Goal: Information Seeking & Learning: Learn about a topic

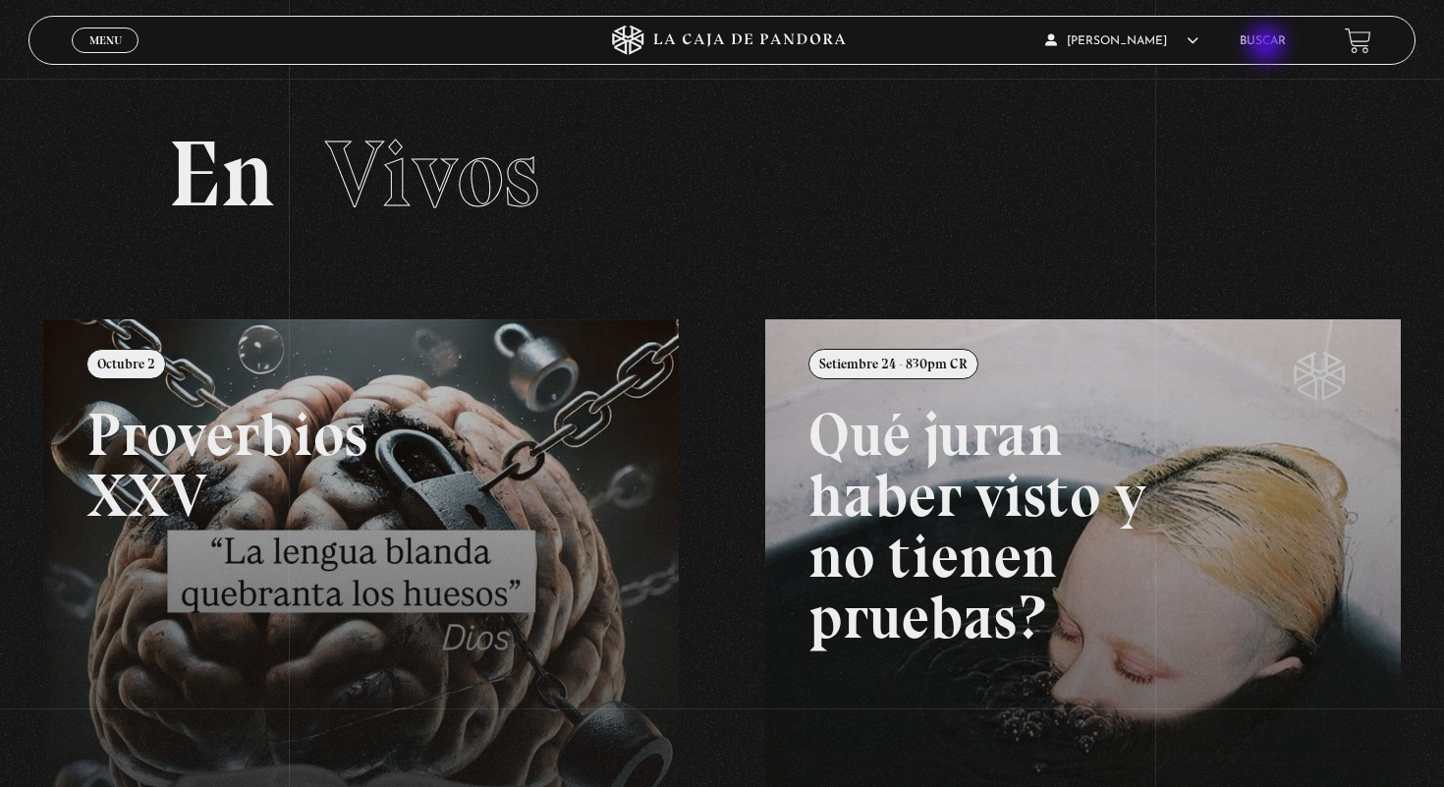
click at [1258, 45] on link "Buscar" at bounding box center [1263, 41] width 46 height 12
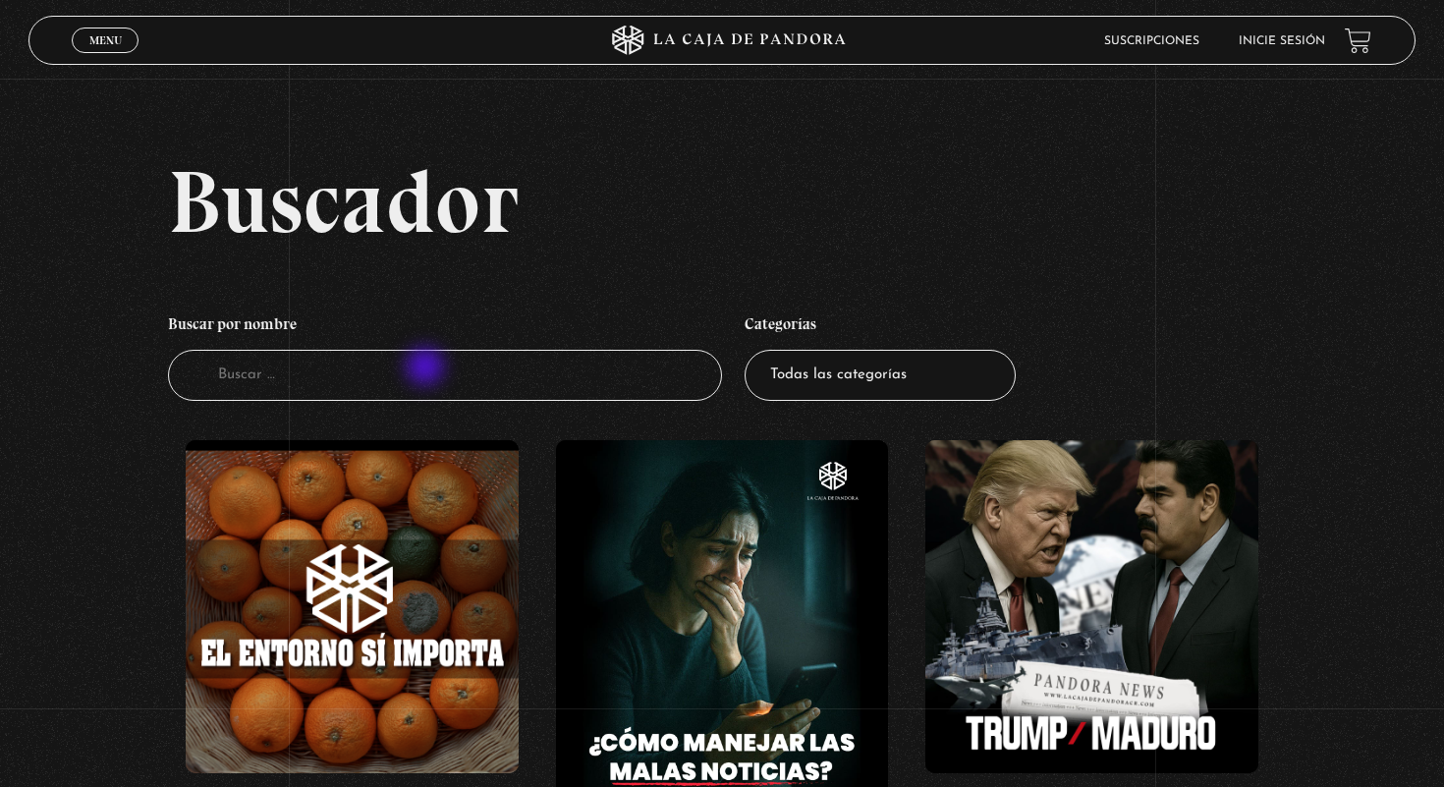
click at [427, 369] on input "Buscador" at bounding box center [445, 376] width 554 height 52
type input "greenland"
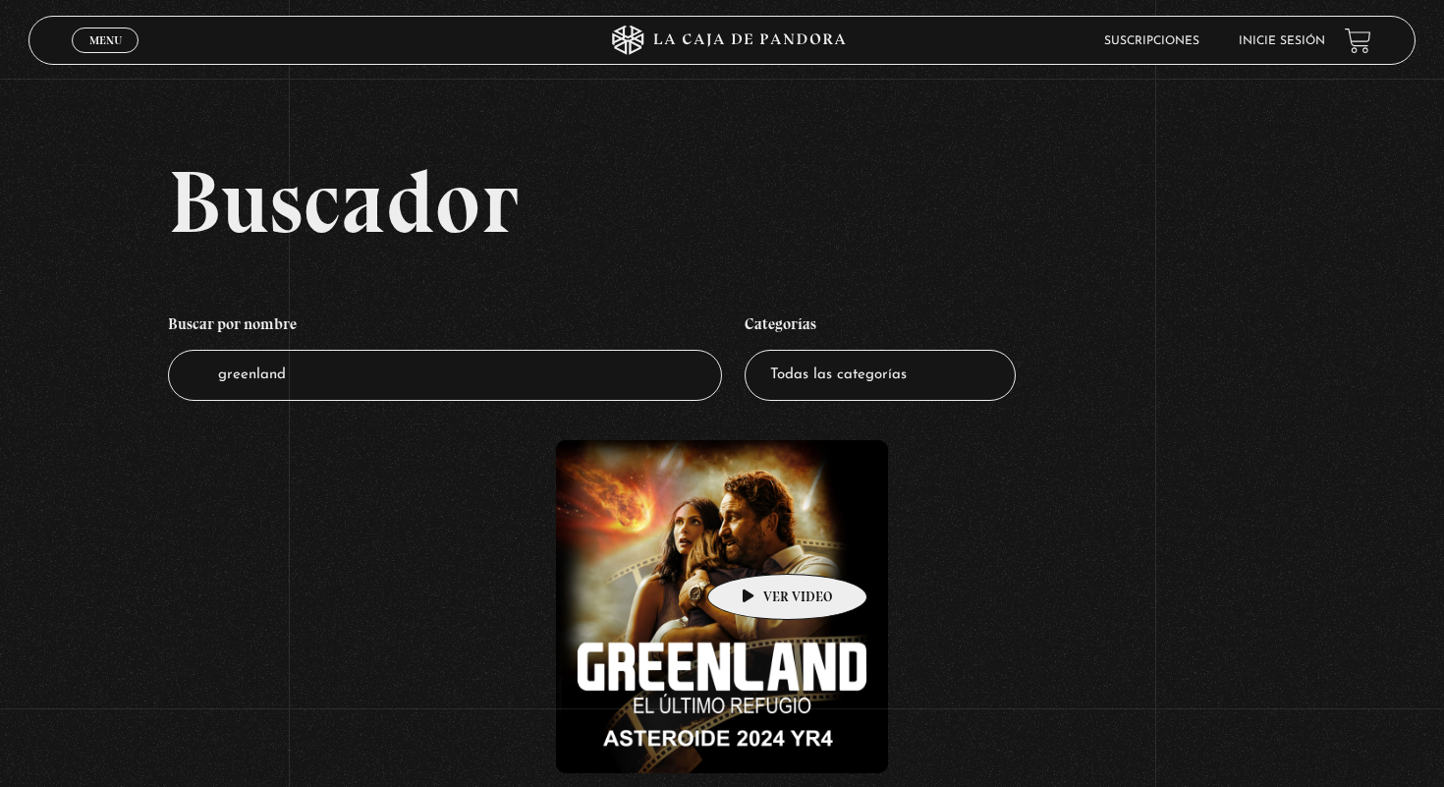
click at [769, 572] on figure at bounding box center [722, 606] width 333 height 333
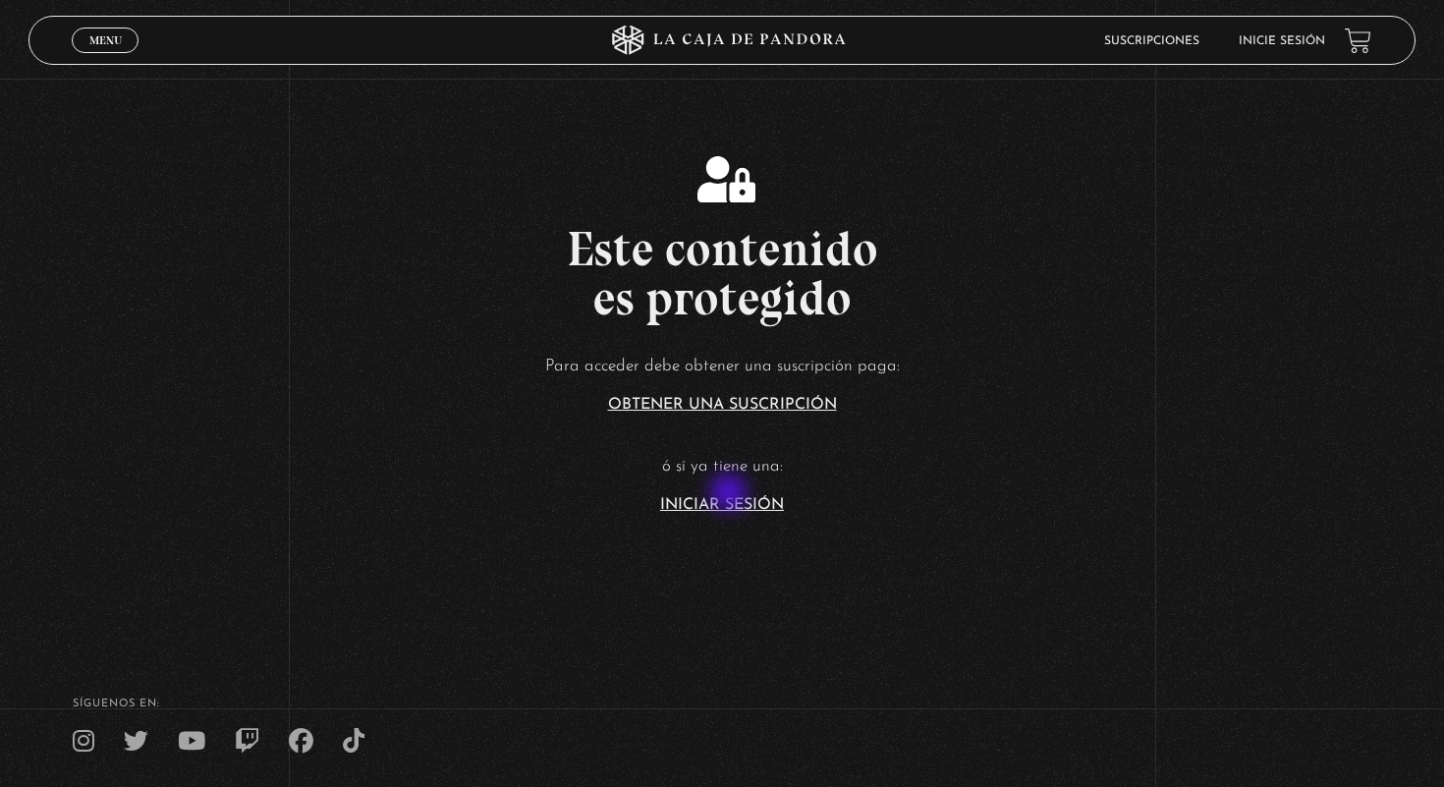
click at [731, 494] on article "Para acceder debe obtener una suscripción paga: Obtener una suscripción ó si ya…" at bounding box center [722, 432] width 1444 height 160
click at [733, 497] on link "Iniciar Sesión" at bounding box center [722, 505] width 124 height 16
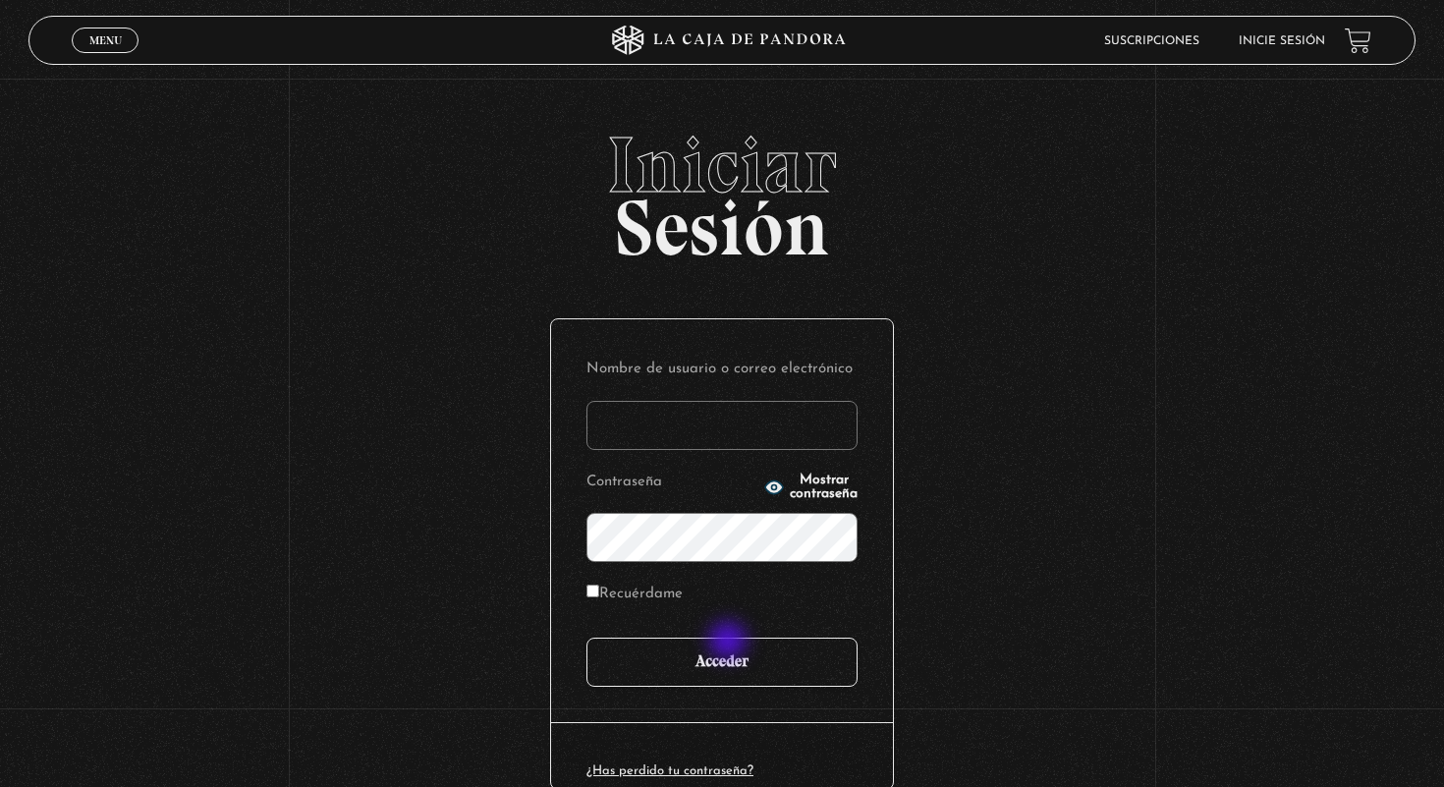
type input "[EMAIL_ADDRESS][DOMAIN_NAME]"
click at [735, 654] on input "Acceder" at bounding box center [721, 661] width 271 height 49
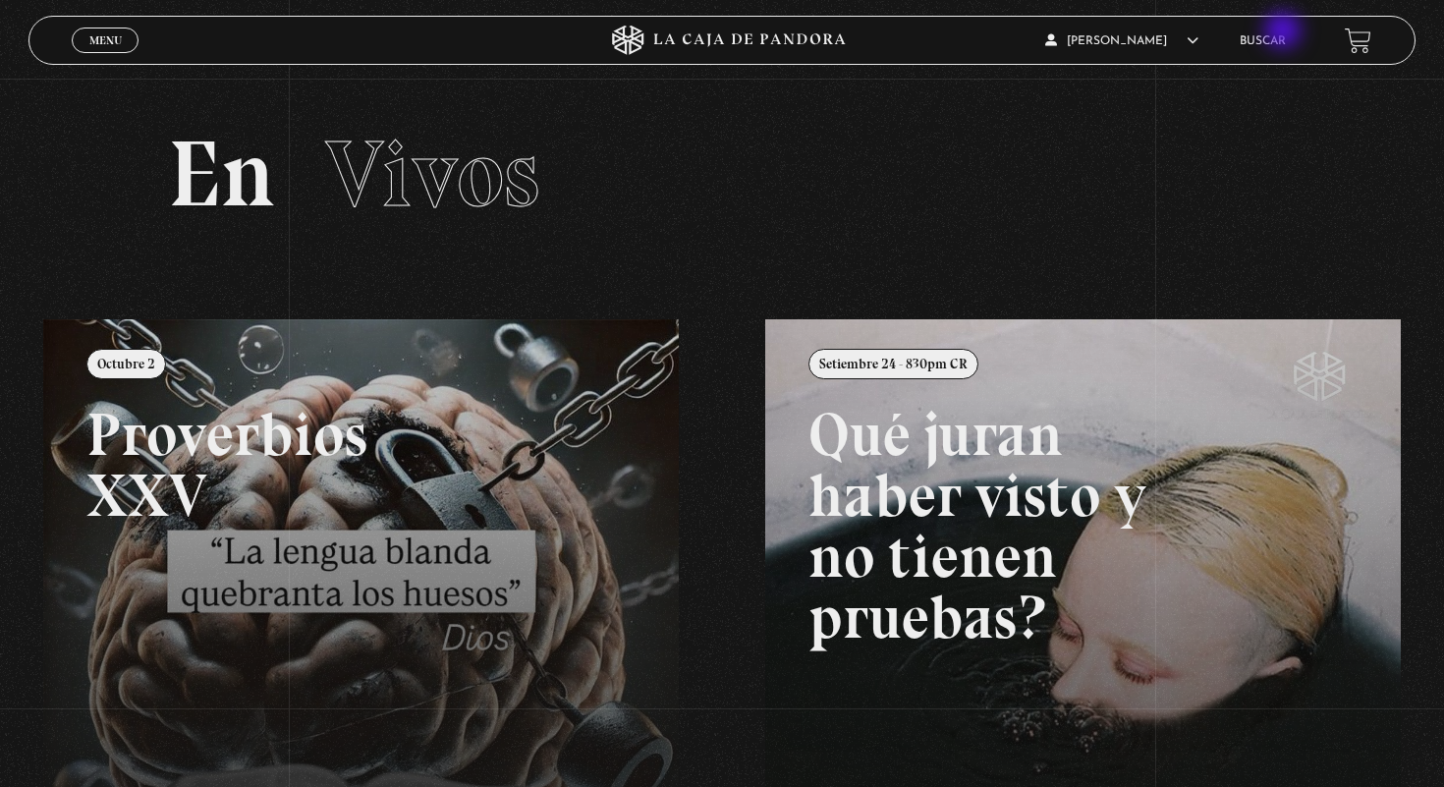
click at [1283, 35] on link "Buscar" at bounding box center [1263, 41] width 46 height 12
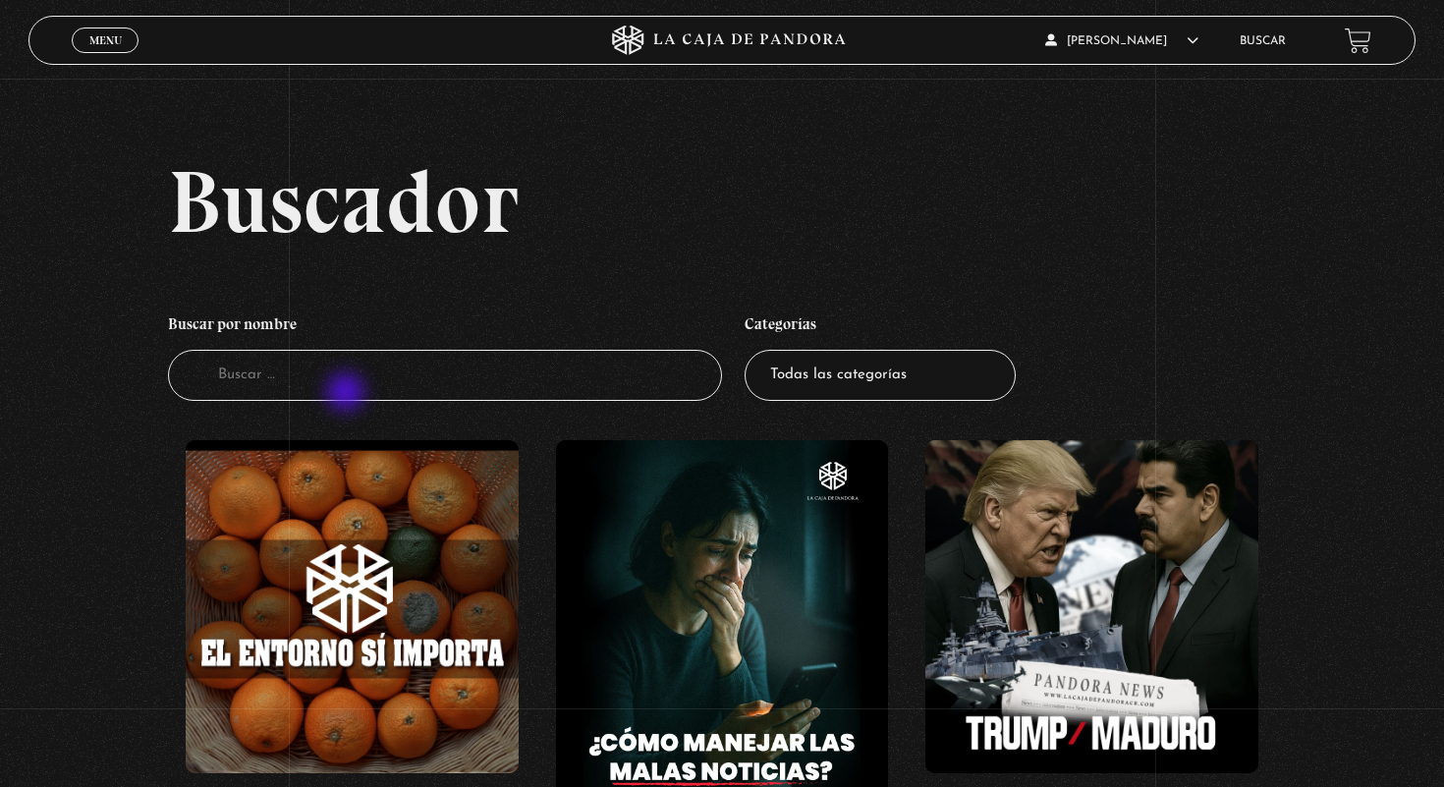
click at [349, 393] on input "Buscador" at bounding box center [445, 376] width 554 height 52
type input "gree"
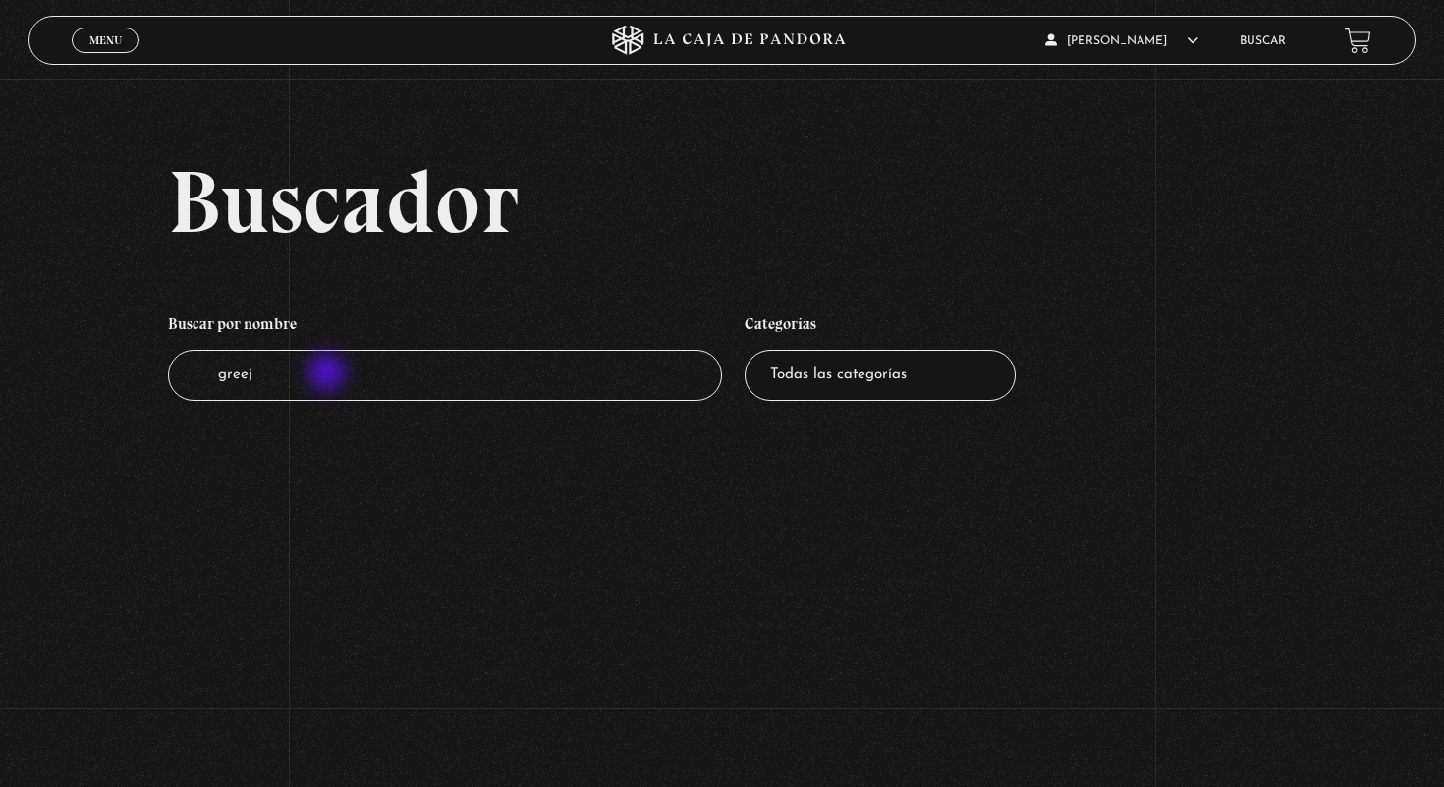
click at [329, 374] on input "greej" at bounding box center [445, 376] width 554 height 52
type input "greenland"
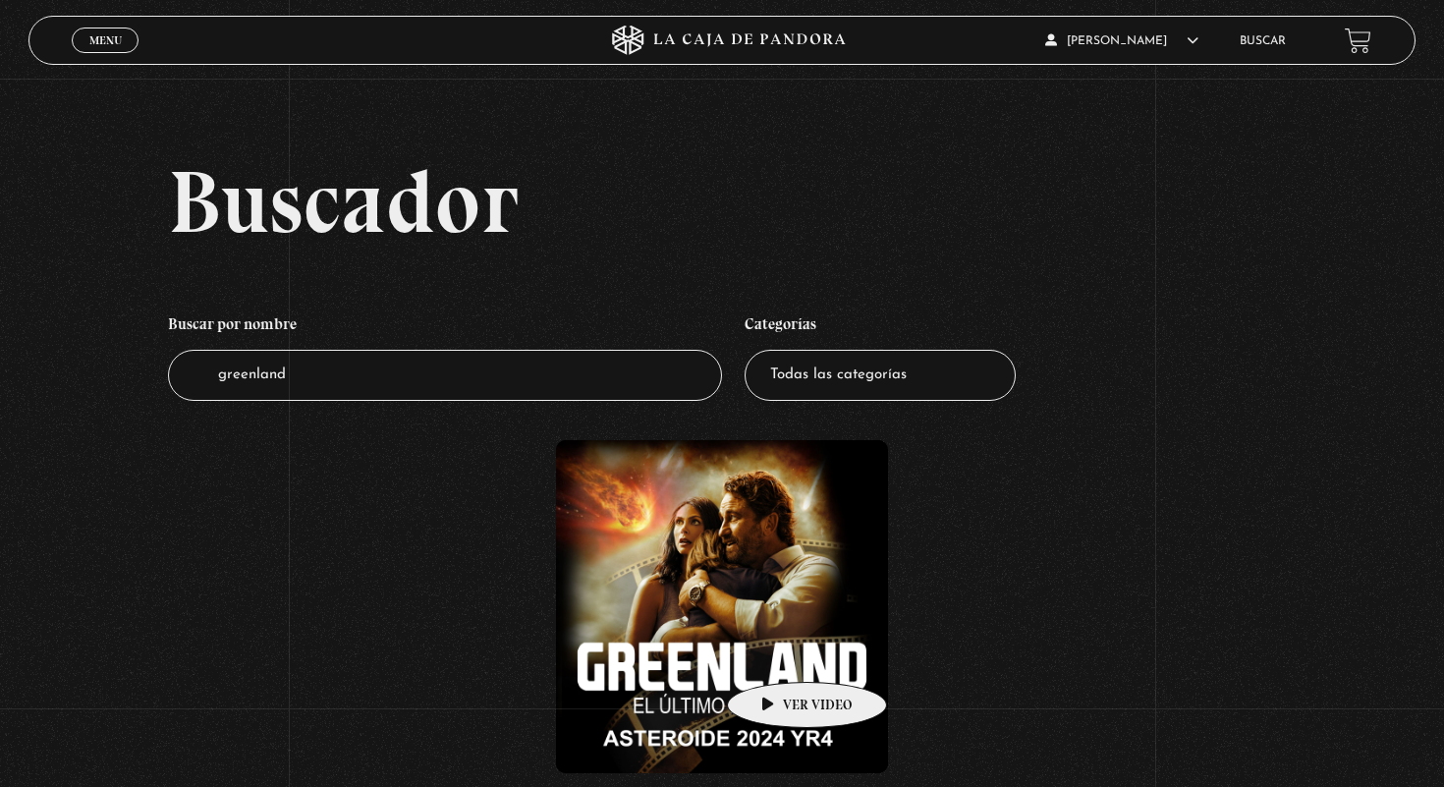
click at [770, 642] on figure at bounding box center [722, 606] width 333 height 333
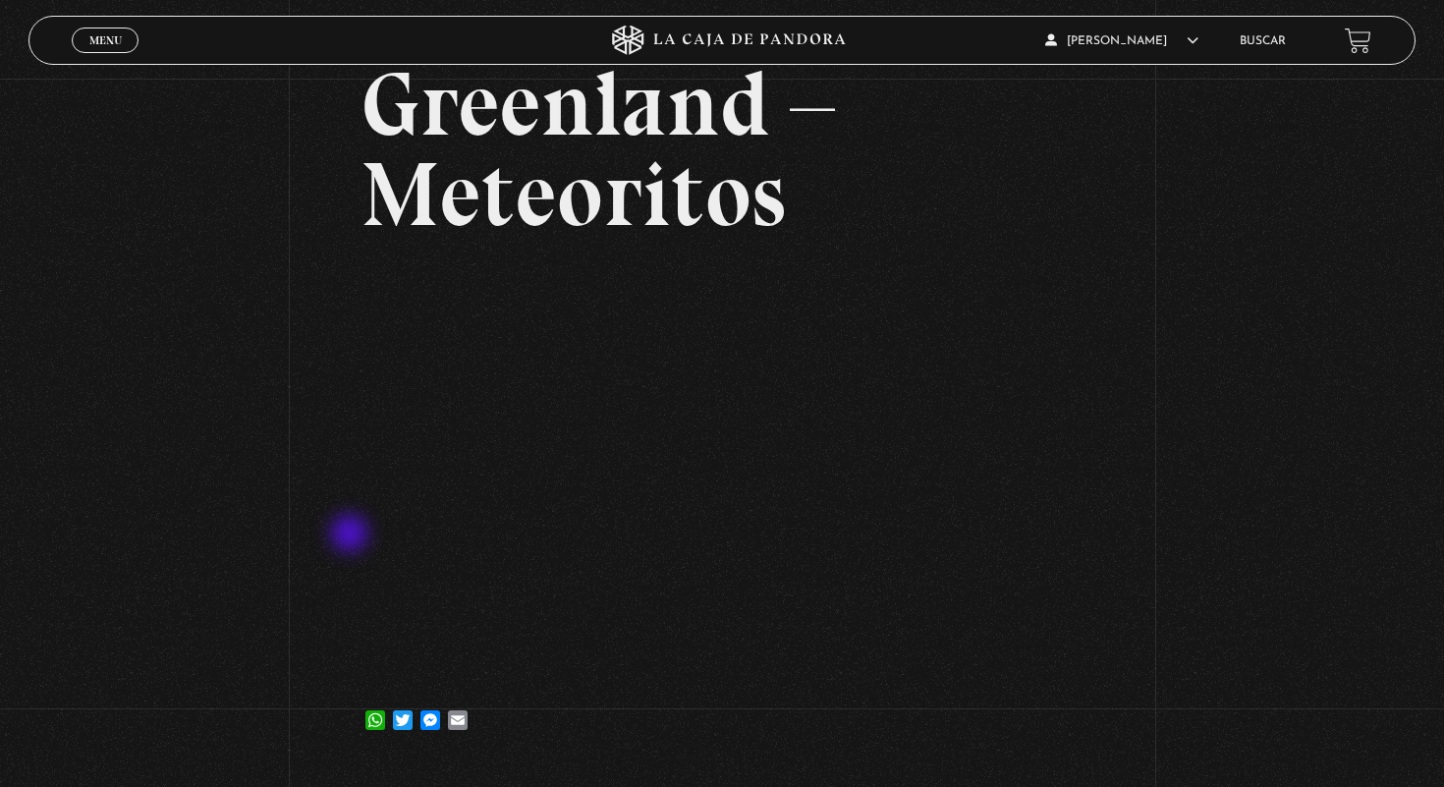
scroll to position [148, 0]
